Goal: Information Seeking & Learning: Learn about a topic

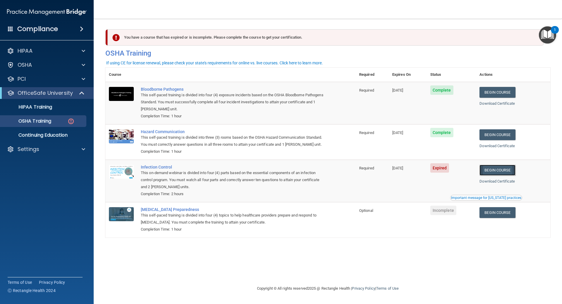
click at [501, 170] on link "Begin Course" at bounding box center [497, 170] width 36 height 11
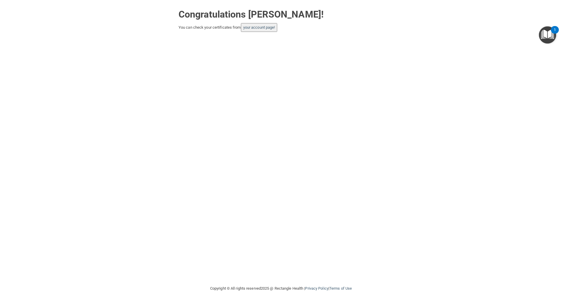
click at [264, 31] on button "your account page!" at bounding box center [259, 27] width 37 height 9
click at [269, 28] on link "your account page!" at bounding box center [259, 27] width 32 height 4
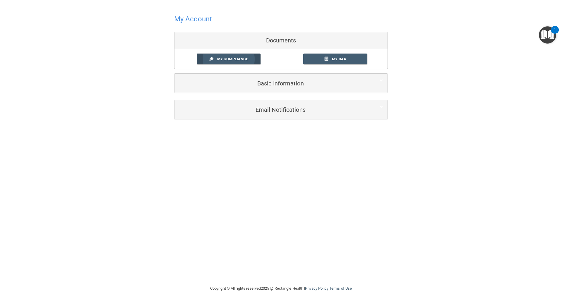
click at [239, 62] on link "My Compliance" at bounding box center [229, 59] width 64 height 11
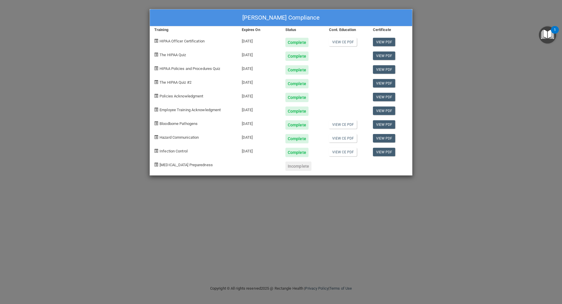
click at [447, 28] on div "Arjan Majidian's Compliance Training Expires On Status Cont. Education Certific…" at bounding box center [281, 152] width 562 height 304
